Goal: Transaction & Acquisition: Download file/media

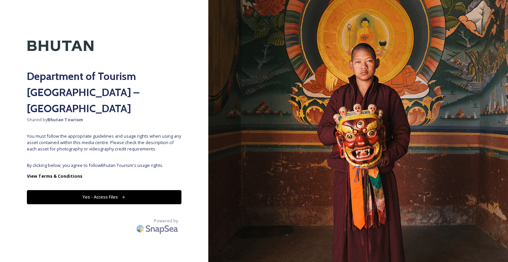
click at [126, 190] on button "Yes - Access Files" at bounding box center [104, 197] width 155 height 14
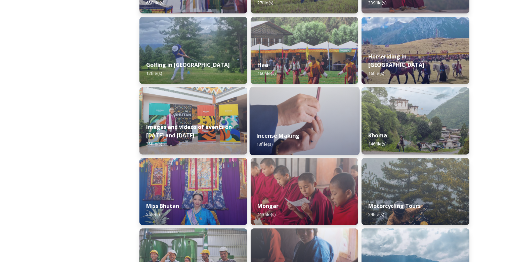
scroll to position [368, 0]
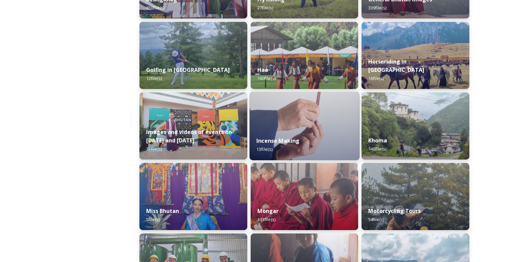
click at [328, 113] on img at bounding box center [305, 126] width 110 height 69
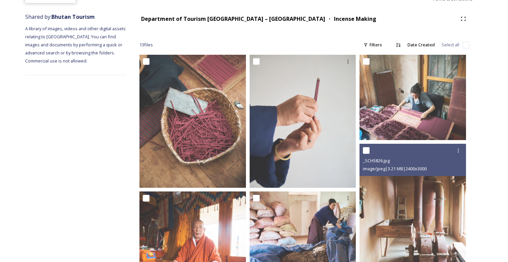
scroll to position [65, 0]
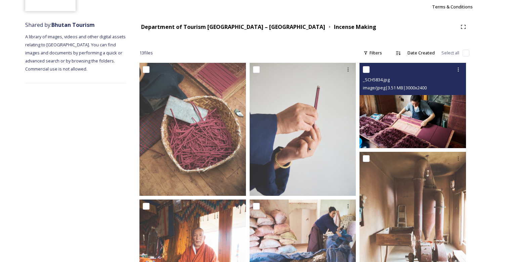
click at [423, 113] on img at bounding box center [413, 105] width 107 height 85
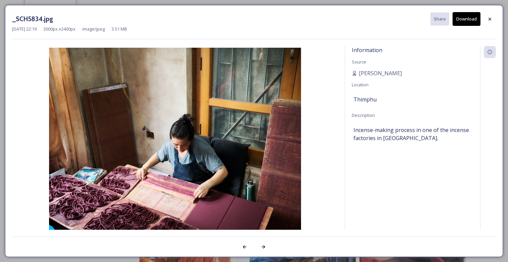
click at [474, 19] on button "Download" at bounding box center [467, 19] width 28 height 14
click at [489, 16] on div at bounding box center [490, 19] width 12 height 12
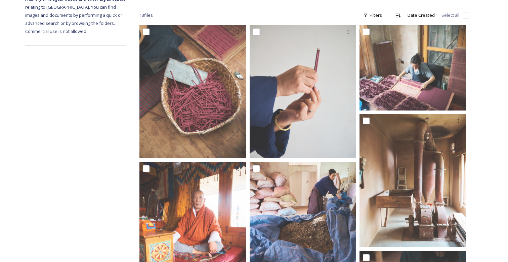
scroll to position [103, 0]
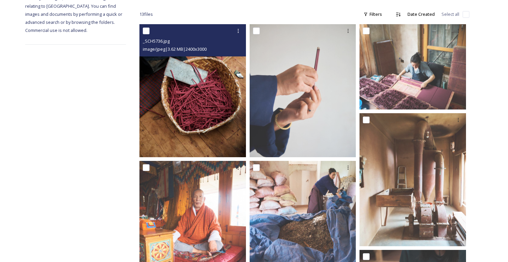
click at [203, 96] on img at bounding box center [193, 90] width 107 height 133
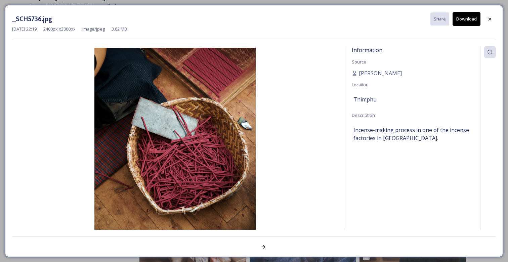
click at [469, 21] on button "Download" at bounding box center [467, 19] width 28 height 14
click at [492, 17] on icon at bounding box center [490, 18] width 5 height 5
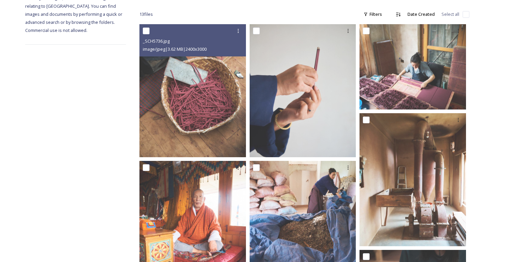
scroll to position [0, 0]
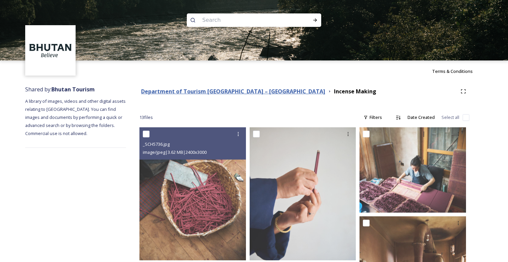
click at [248, 92] on strong "Department of Tourism [GEOGRAPHIC_DATA] – [GEOGRAPHIC_DATA]" at bounding box center [233, 91] width 184 height 7
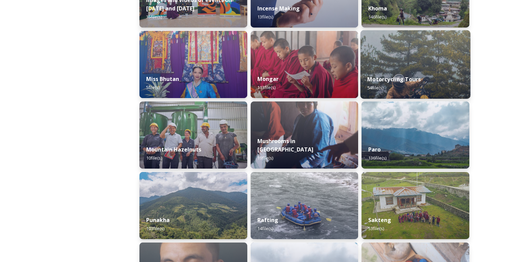
scroll to position [509, 0]
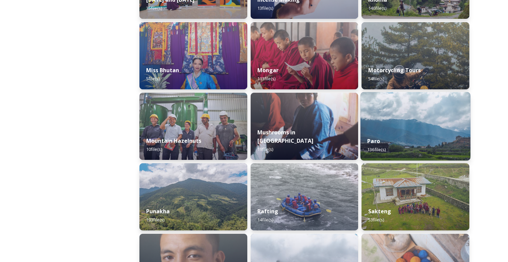
click at [412, 146] on div "Paro 136 file(s)" at bounding box center [416, 145] width 110 height 31
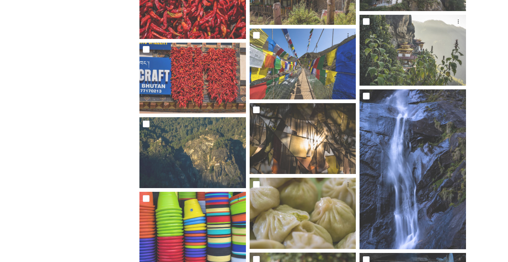
scroll to position [1249, 0]
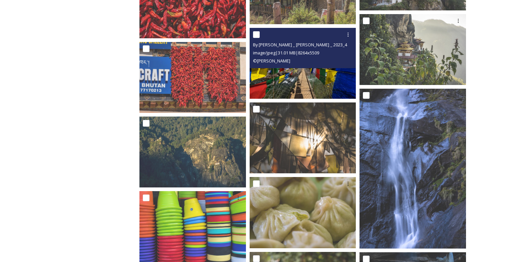
click at [332, 83] on img at bounding box center [303, 63] width 107 height 71
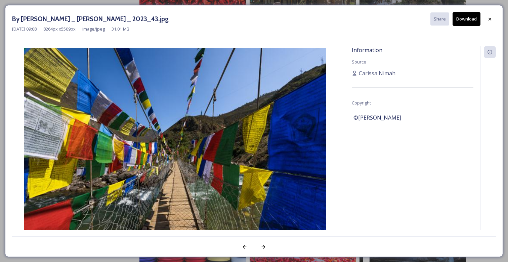
click at [461, 18] on button "Download" at bounding box center [467, 19] width 28 height 14
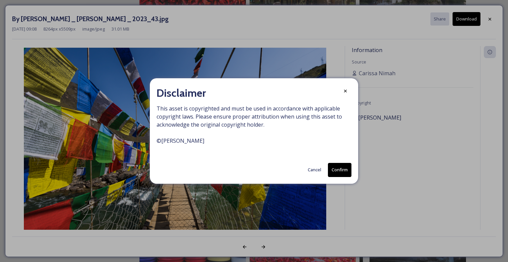
click at [343, 171] on button "Confirm" at bounding box center [340, 170] width 24 height 14
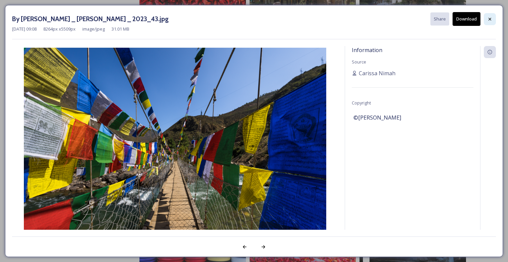
click at [491, 16] on icon at bounding box center [490, 18] width 5 height 5
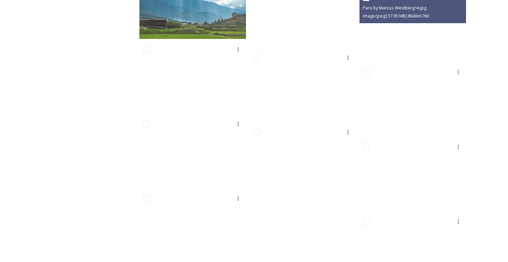
scroll to position [4092, 0]
